Goal: Task Accomplishment & Management: Use online tool/utility

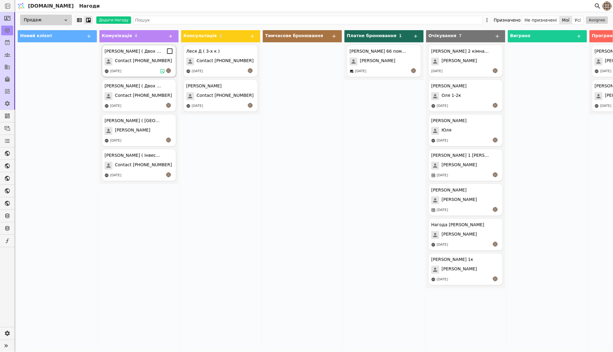
click at [145, 54] on div "[PERSON_NAME] ( Двох к для себе )" at bounding box center [133, 51] width 58 height 6
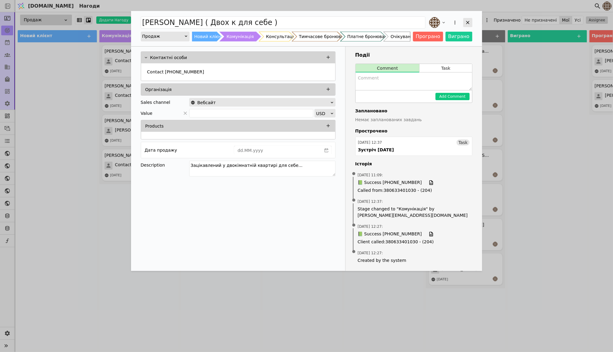
click at [469, 21] on icon "Add Opportunity" at bounding box center [467, 22] width 3 height 3
click at [466, 23] on icon "Add Opportunity" at bounding box center [467, 22] width 5 height 5
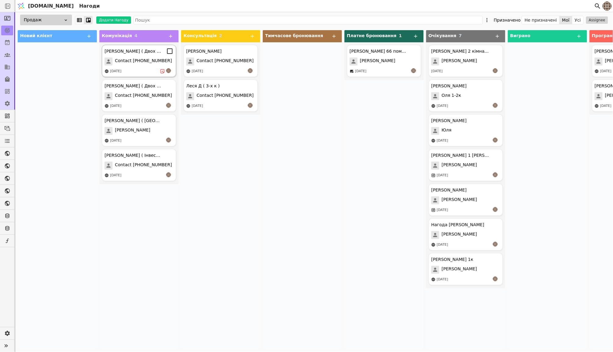
click at [145, 75] on div "[PERSON_NAME] ( Двох к для себе ) Contact [PHONE_NUMBER] [DATE]" at bounding box center [139, 61] width 74 height 32
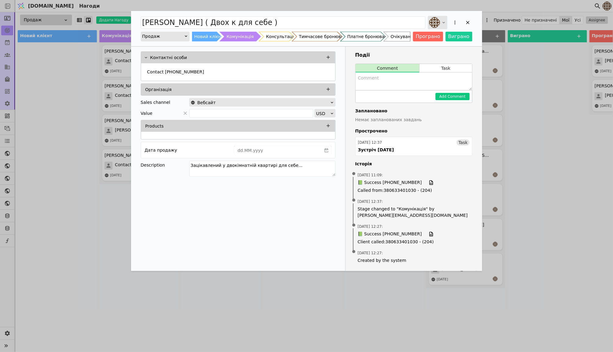
click at [444, 22] on icon "Add Opportunity" at bounding box center [443, 22] width 5 height 5
click at [462, 141] on span "Task" at bounding box center [462, 143] width 9 height 6
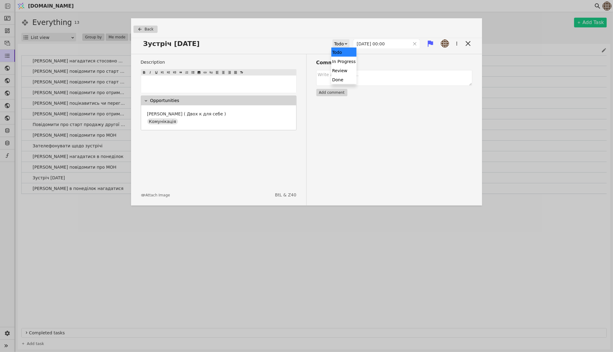
click at [344, 42] on icon at bounding box center [346, 44] width 4 height 4
click at [336, 76] on div "Done" at bounding box center [343, 79] width 25 height 9
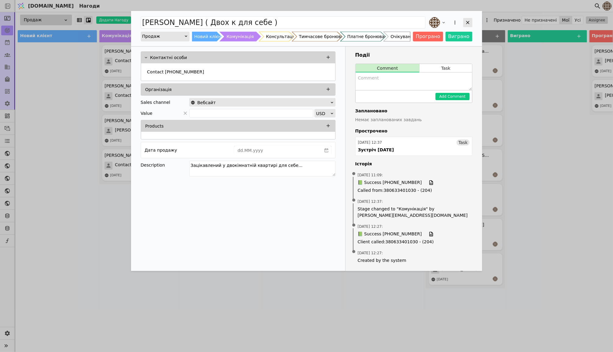
click at [469, 22] on icon "Add Opportunity" at bounding box center [467, 22] width 5 height 5
